Goal: Check status: Check status

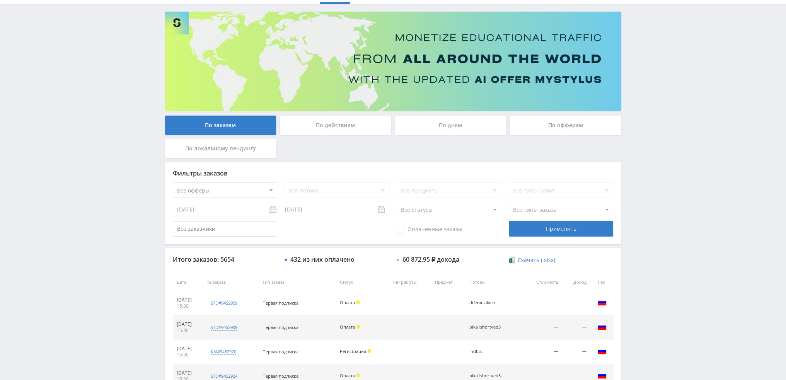
scroll to position [232, 0]
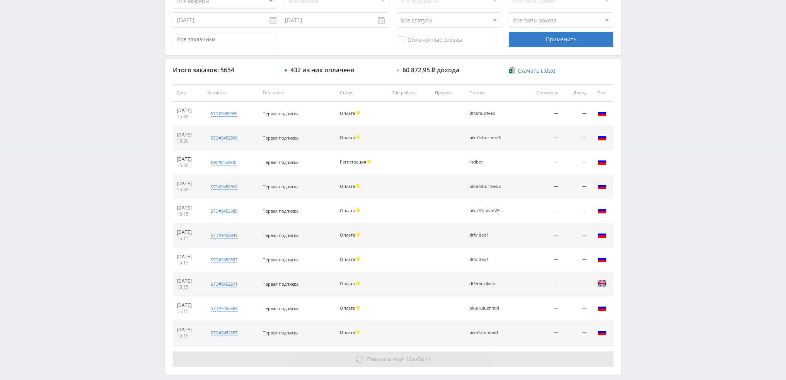
click at [418, 357] on span "Показать ещё 10 из 5644" at bounding box center [398, 358] width 63 height 7
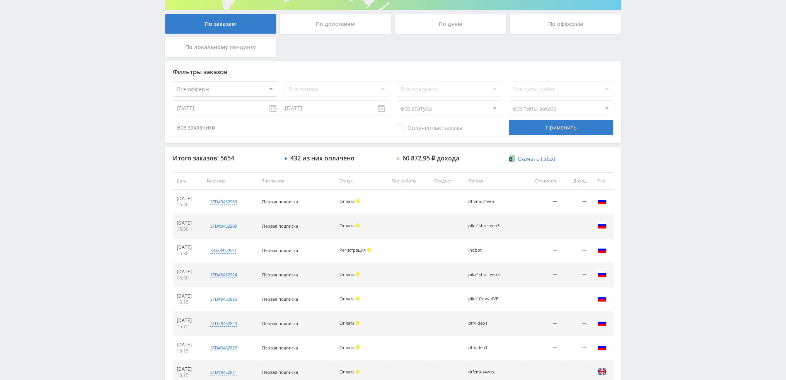
scroll to position [104, 0]
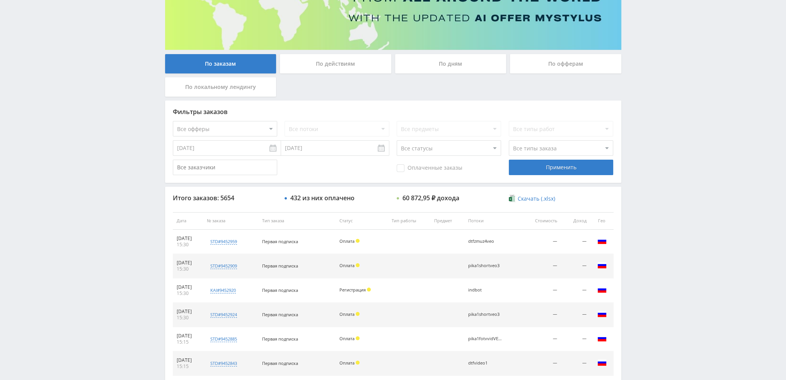
click at [450, 63] on div "По дням" at bounding box center [450, 63] width 111 height 19
click at [0, 0] on input "По дням" at bounding box center [0, 0] width 0 height 0
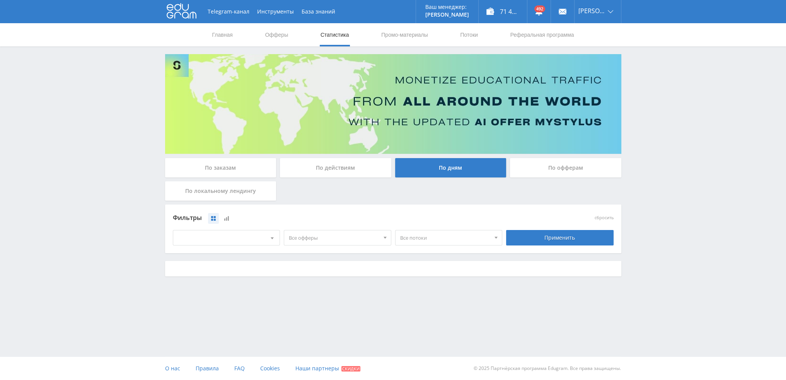
scroll to position [0, 0]
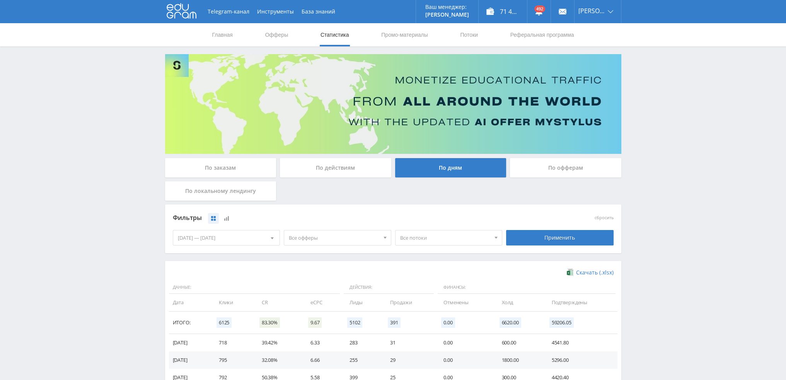
click at [331, 239] on span "Все офферы" at bounding box center [334, 237] width 90 height 15
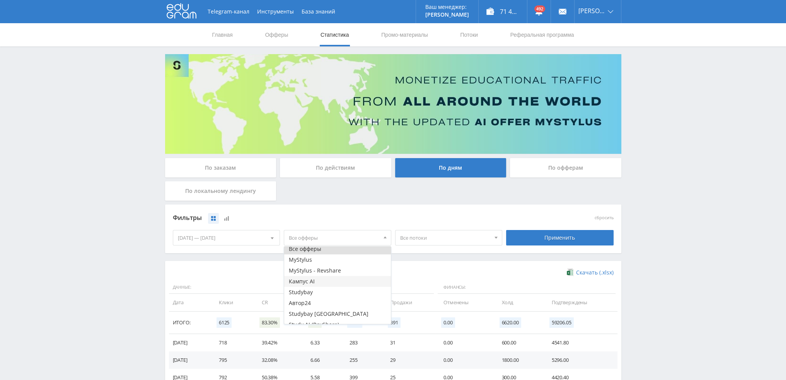
scroll to position [9, 0]
click at [312, 318] on button "Study AI (RevShare)" at bounding box center [337, 318] width 107 height 11
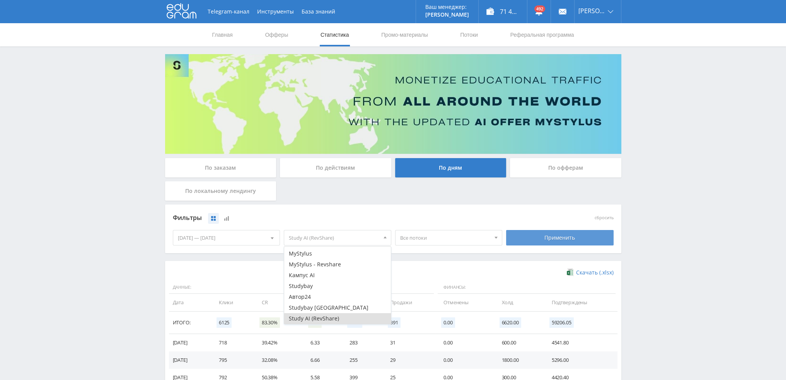
click at [571, 239] on div "Применить" at bounding box center [559, 237] width 107 height 15
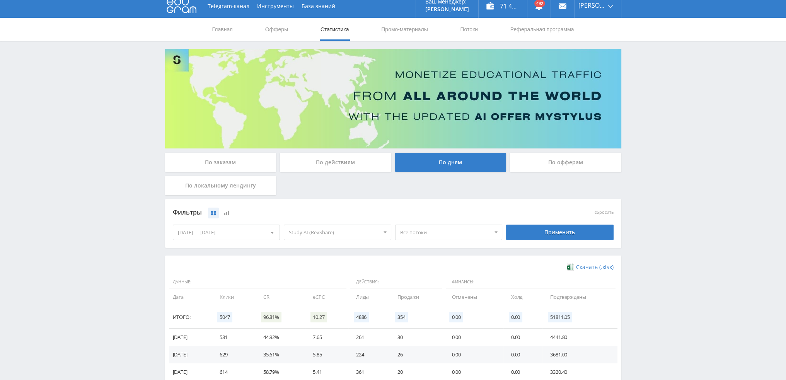
scroll to position [0, 0]
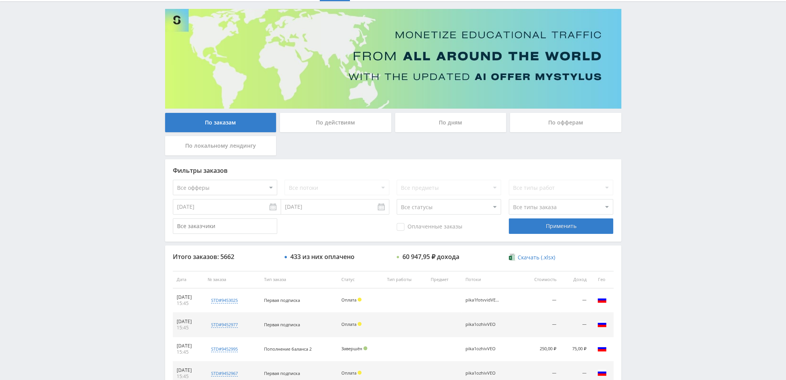
scroll to position [36, 0]
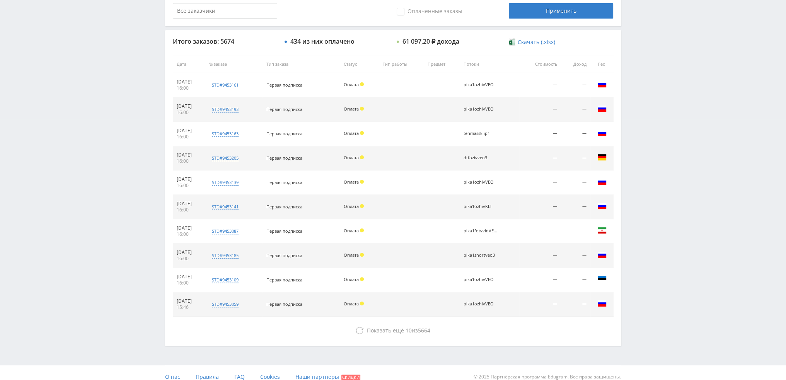
scroll to position [268, 0]
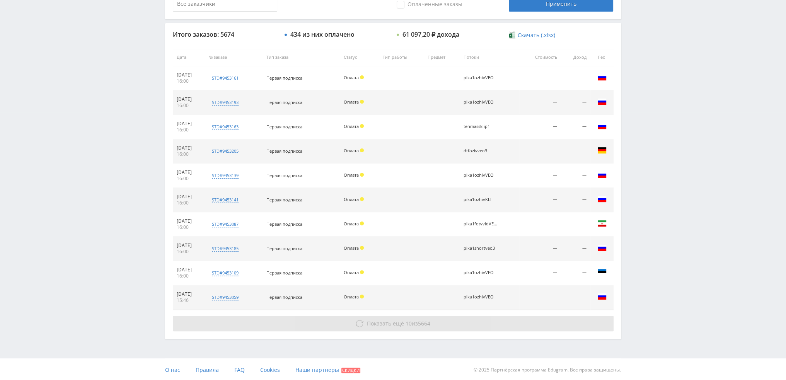
click at [397, 326] on span "Показать ещё" at bounding box center [385, 323] width 37 height 7
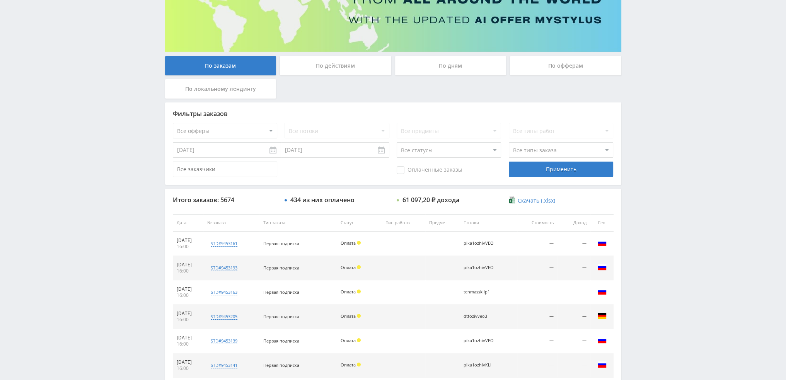
scroll to position [0, 0]
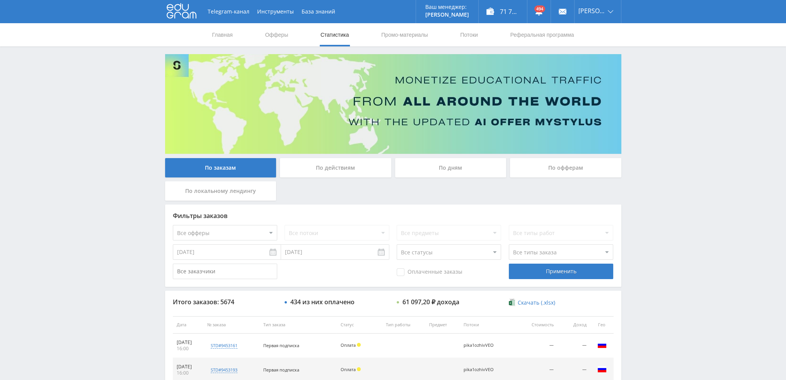
click at [444, 166] on div "По дням" at bounding box center [450, 167] width 111 height 19
click at [0, 0] on input "По дням" at bounding box center [0, 0] width 0 height 0
